Goal: Check status: Check status

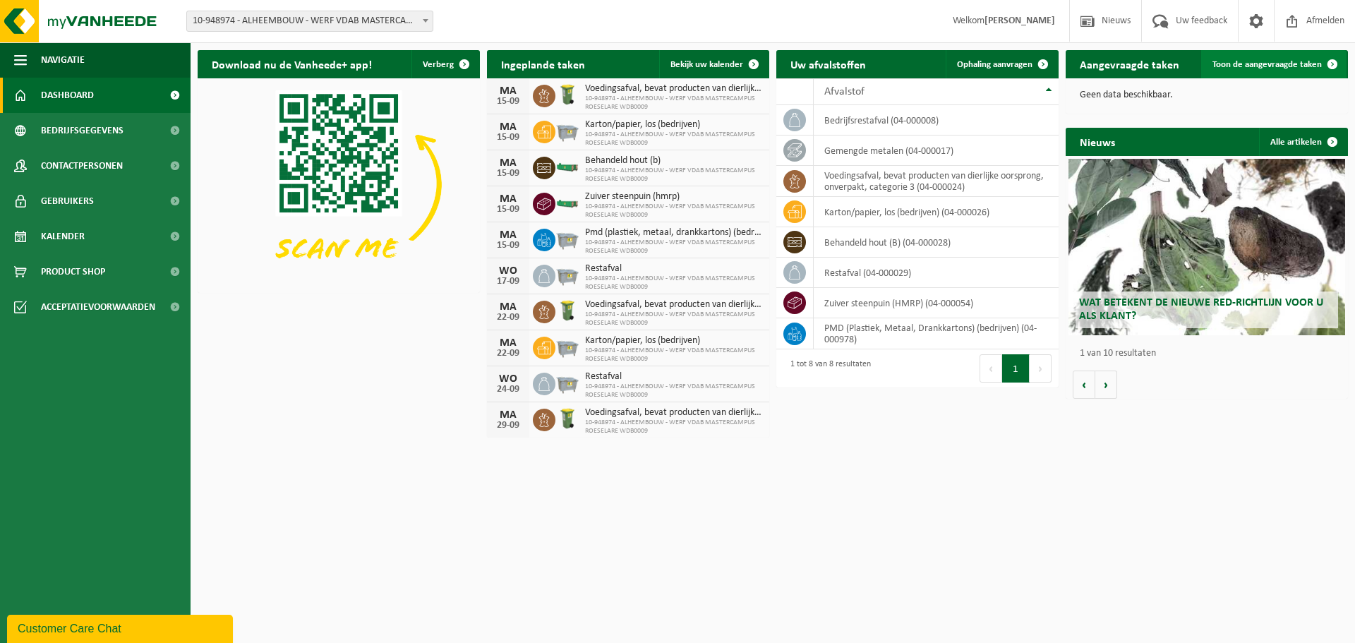
click at [1315, 70] on link "Toon de aangevraagde taken" at bounding box center [1273, 64] width 145 height 28
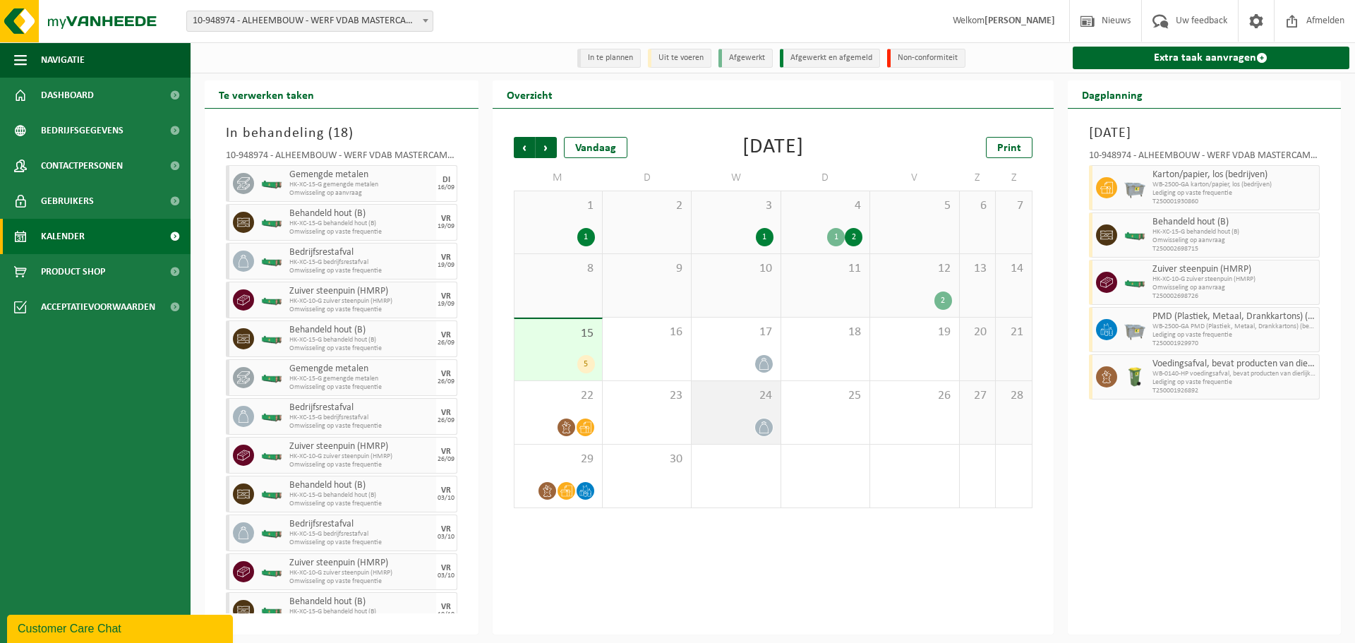
click at [768, 409] on div "24" at bounding box center [735, 412] width 88 height 63
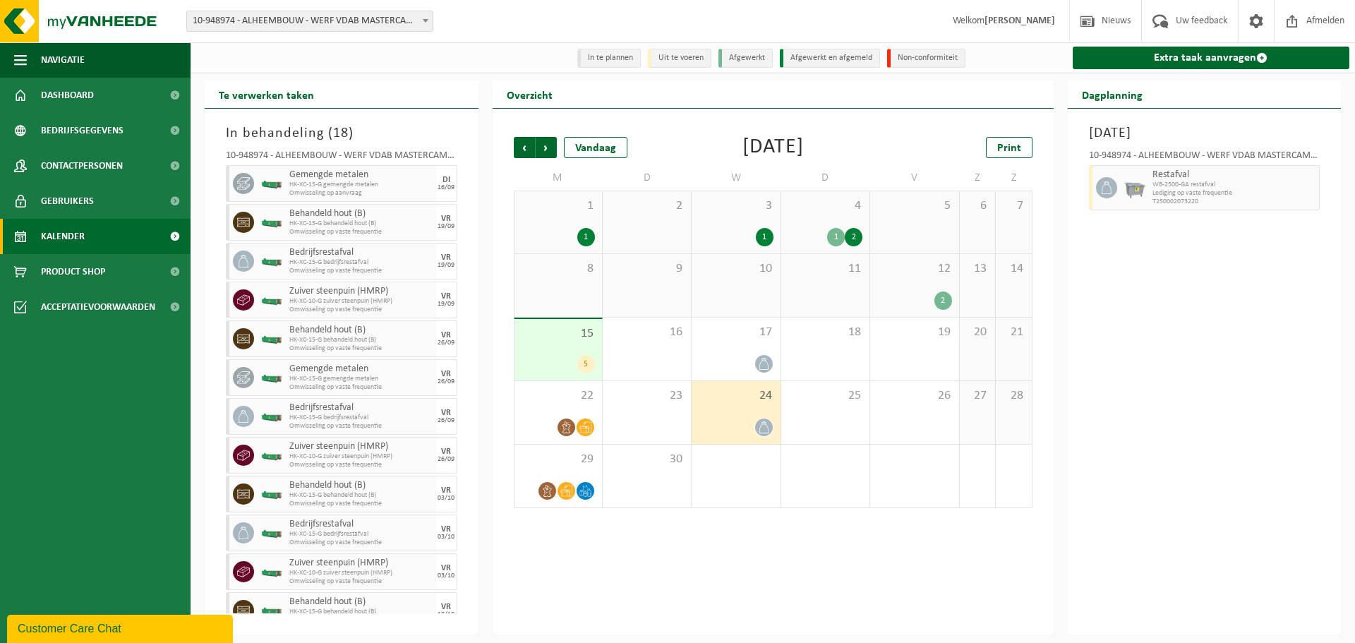
click at [737, 300] on div "10" at bounding box center [735, 285] width 88 height 63
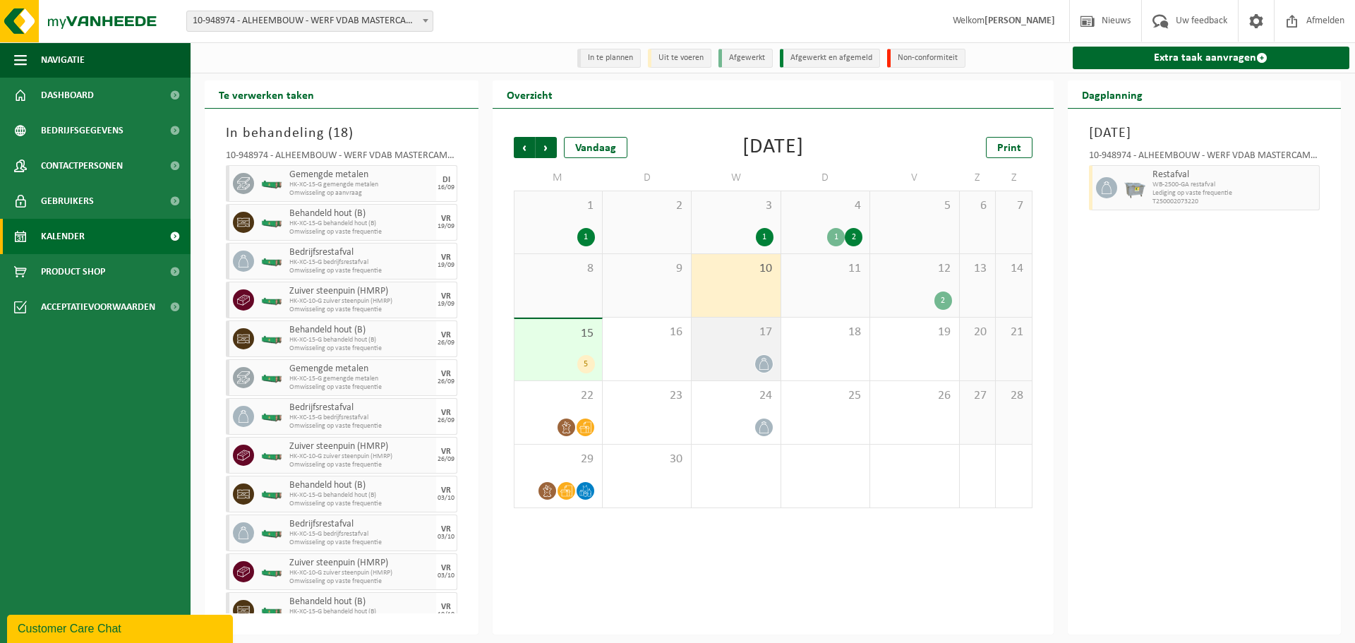
click at [756, 336] on span "17" at bounding box center [735, 333] width 74 height 16
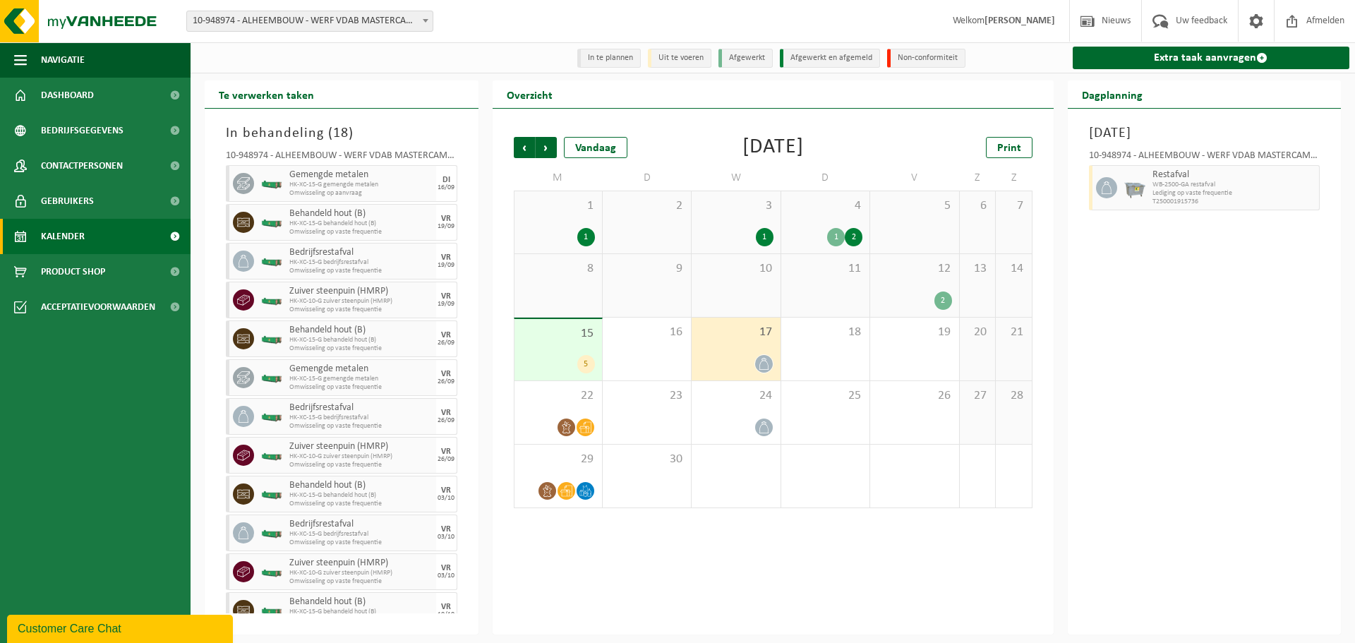
click at [564, 347] on div "15 5" at bounding box center [557, 349] width 87 height 61
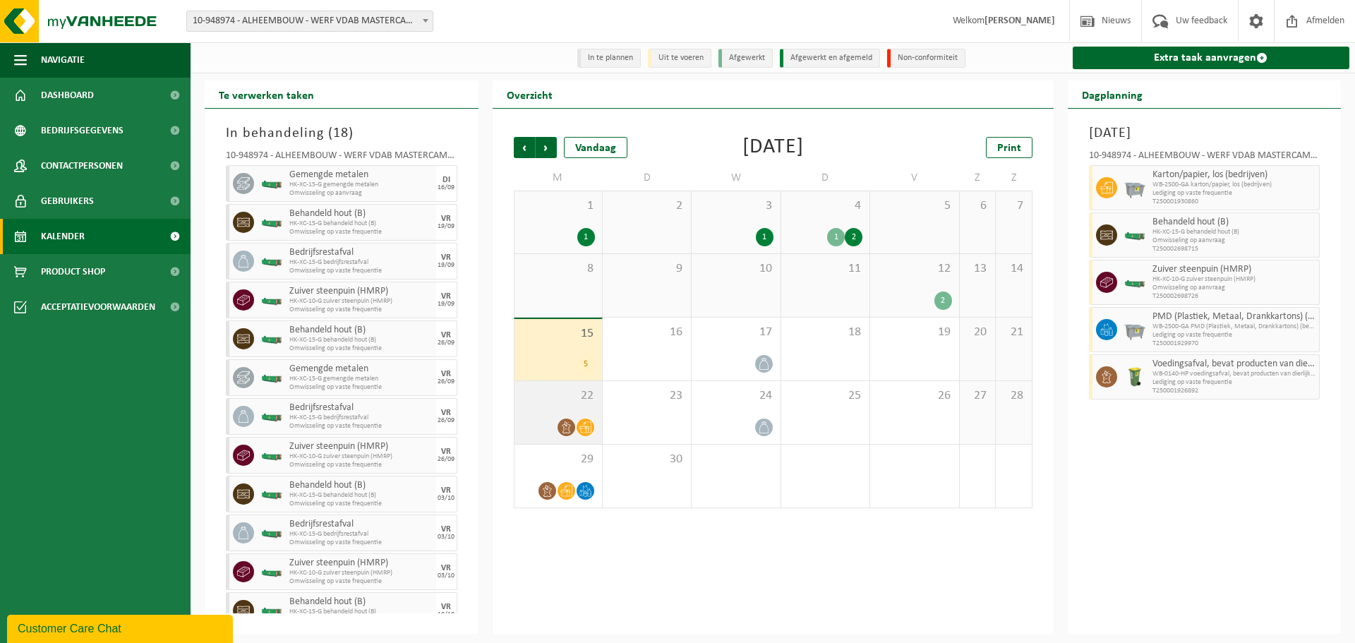
click at [535, 425] on div at bounding box center [557, 427] width 73 height 19
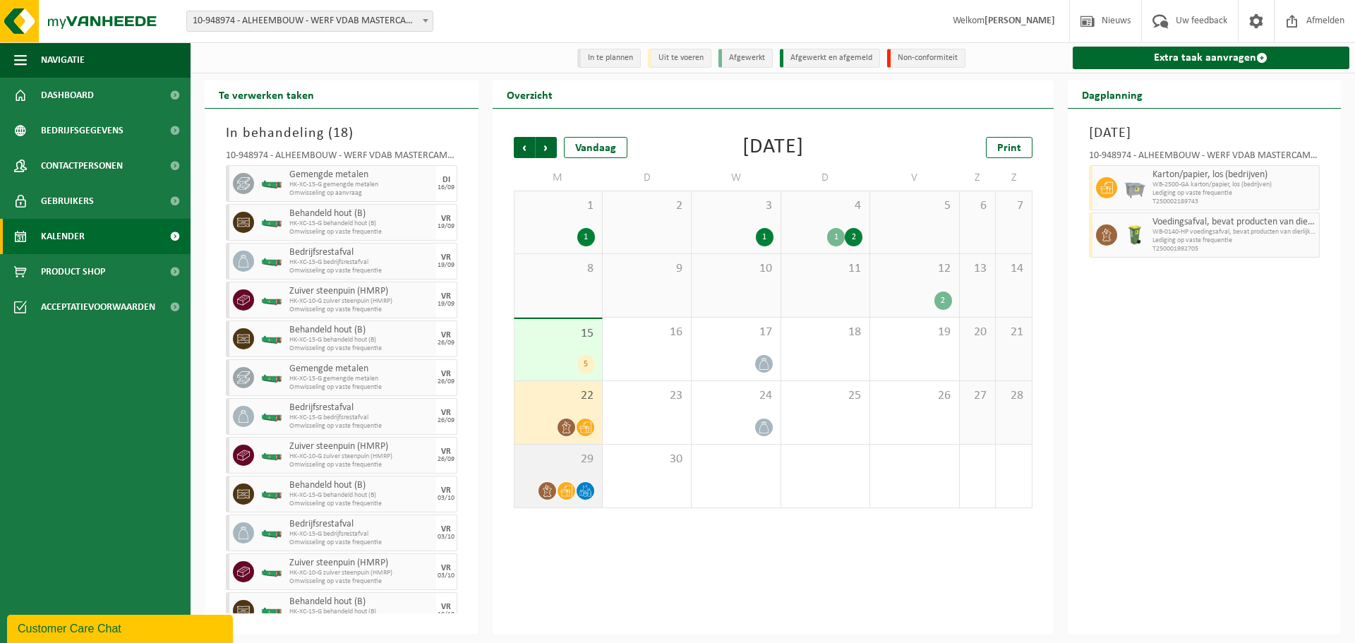
click at [573, 483] on div at bounding box center [557, 490] width 73 height 19
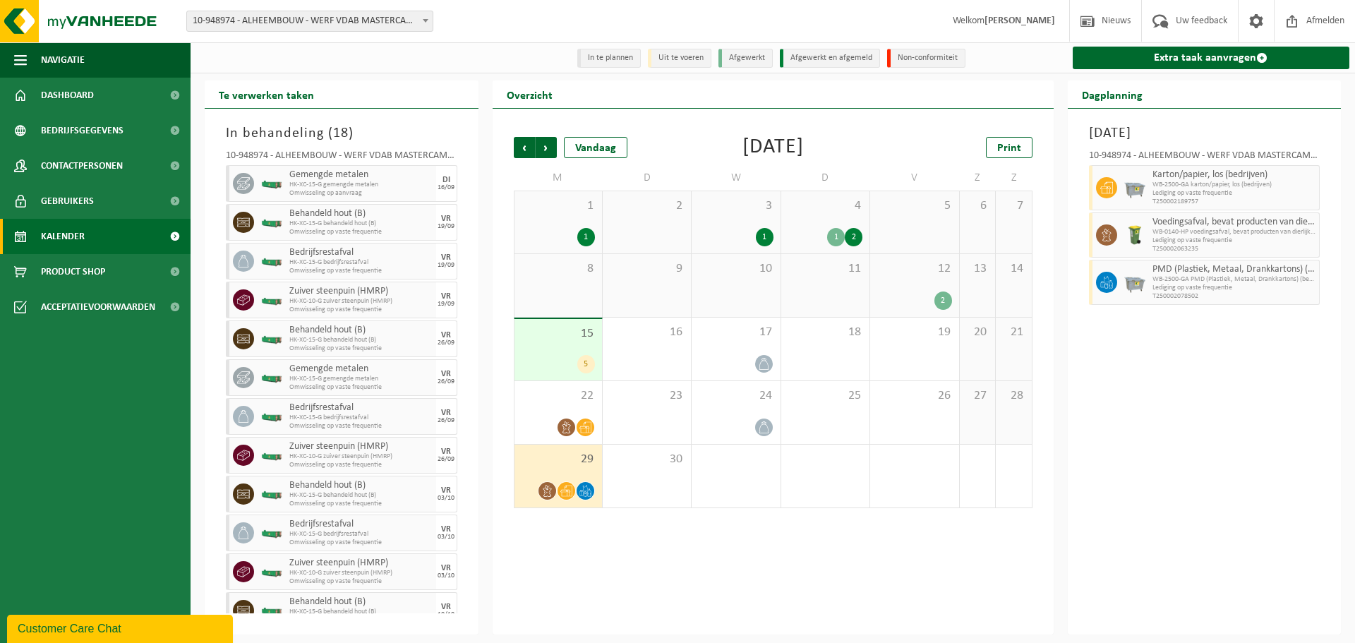
click at [781, 475] on div "2" at bounding box center [825, 475] width 88 height 63
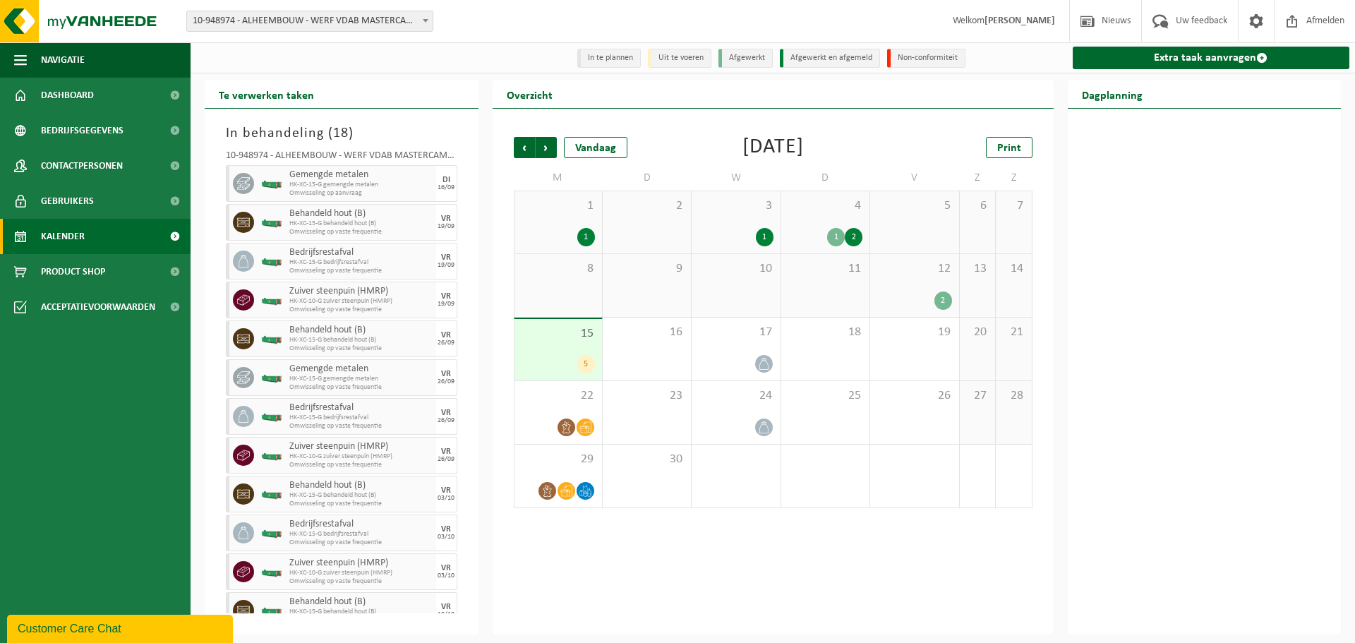
click at [957, 560] on div "Vorige Volgende Vandaag [DATE] Print M D W D V Z Z 1 1 2 3 1 4 1 2 5 6 7 8 9 10…" at bounding box center [772, 372] width 561 height 526
